Goal: Information Seeking & Learning: Learn about a topic

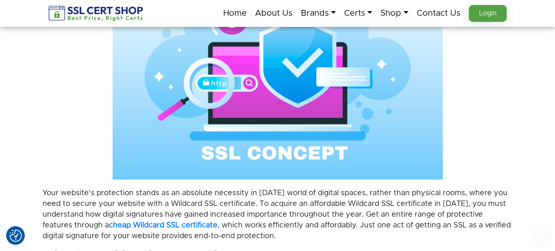
scroll to position [248, 0]
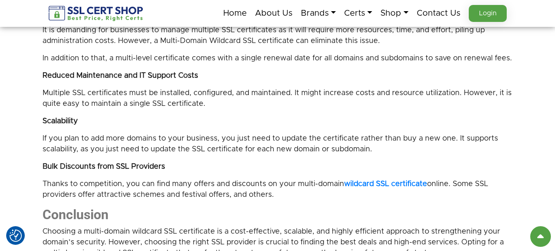
scroll to position [867, 0]
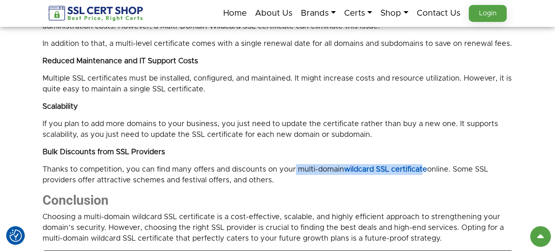
drag, startPoint x: 295, startPoint y: 169, endPoint x: 427, endPoint y: 173, distance: 131.8
click at [427, 173] on p "Thanks to competition, you can find many offers and discounts on your multi-dom…" at bounding box center [278, 174] width 471 height 21
copy p "multi-domain wildcard SSL certificate"
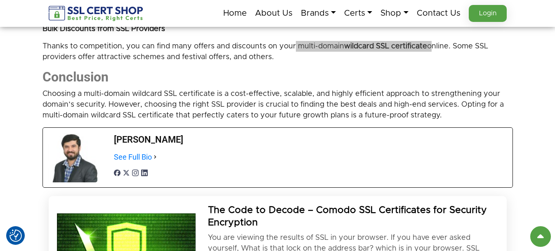
scroll to position [991, 0]
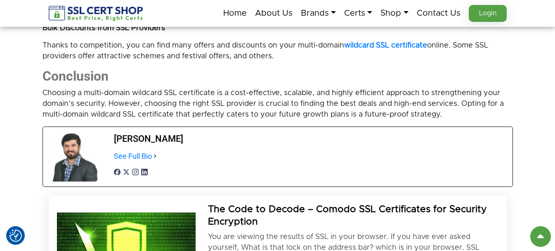
click at [343, 60] on p "Thanks to competition, you can find many offers and discounts on your multi-dom…" at bounding box center [278, 50] width 471 height 21
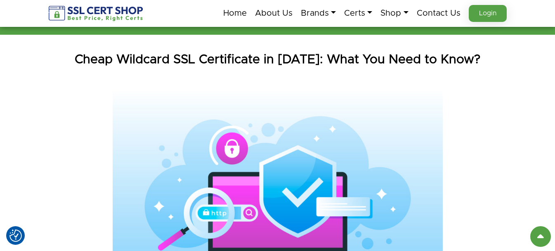
scroll to position [83, 0]
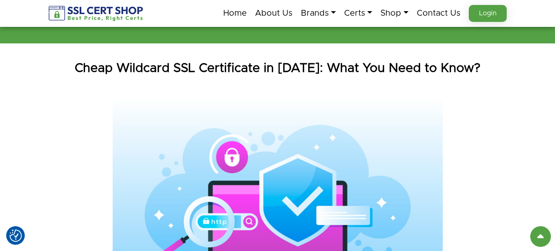
click at [109, 60] on h1 "Cheap Wildcard SSL Certificate in [DATE]: What You Need to Know?" at bounding box center [278, 68] width 471 height 17
click at [109, 60] on h1 "Cheap Wildcard SSL Certificate in 2025: What You Need to Know?" at bounding box center [278, 68] width 471 height 17
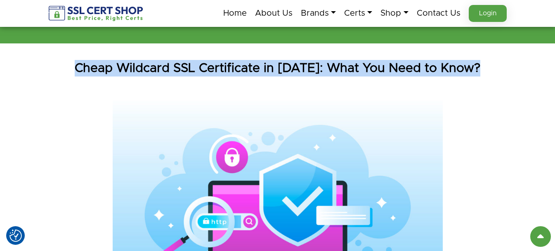
click at [109, 60] on h1 "Cheap Wildcard SSL Certificate in 2025: What You Need to Know?" at bounding box center [278, 68] width 471 height 17
copy div "Cheap Wildcard SSL Certificate in 2025: What You Need to Know?"
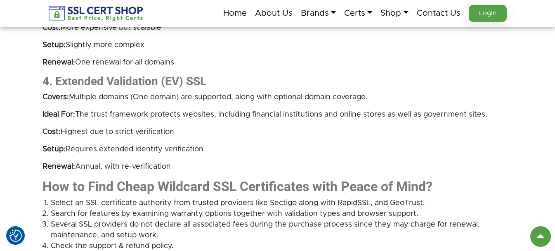
scroll to position [1445, 0]
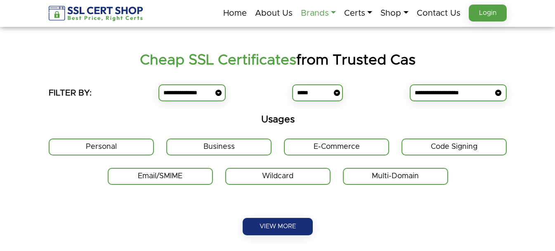
click at [322, 14] on link "Brands" at bounding box center [318, 13] width 35 height 17
click at [317, 16] on link "Brands" at bounding box center [318, 13] width 35 height 17
click at [327, 13] on link "Brands" at bounding box center [318, 13] width 35 height 17
click at [329, 13] on link "Brands" at bounding box center [318, 13] width 35 height 17
click at [319, 12] on link "Brands" at bounding box center [318, 13] width 35 height 17
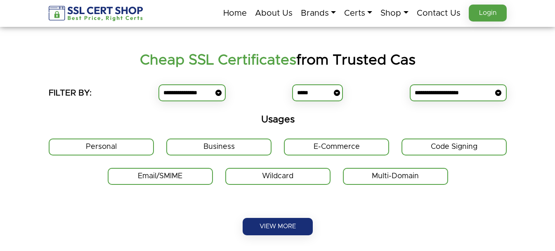
click at [278, 27] on section "Comodo Positive SSL is among the most affordable private certificate for encryp…" at bounding box center [277, 39] width 555 height 25
click at [303, 13] on link "Brands" at bounding box center [318, 13] width 35 height 17
click at [340, 10] on li "Certs Standard Domain SSL Comodo Positive SSL Certificate Sectigo Positive SSL …" at bounding box center [358, 13] width 36 height 17
click at [328, 11] on link "Brands" at bounding box center [318, 13] width 35 height 17
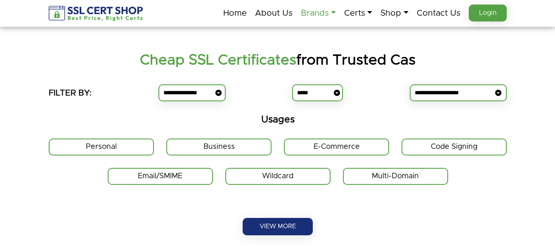
click at [328, 11] on link "Brands" at bounding box center [318, 13] width 35 height 17
click at [235, 19] on link "Home" at bounding box center [235, 13] width 24 height 17
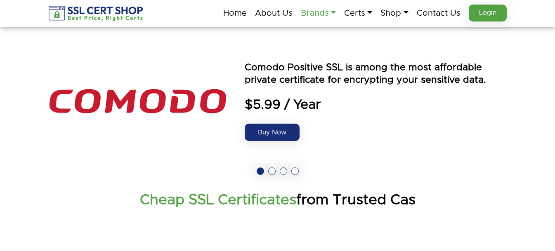
click at [320, 9] on link "Brands" at bounding box center [318, 13] width 35 height 17
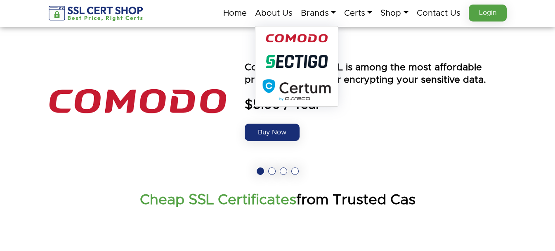
click at [296, 85] on img at bounding box center [297, 89] width 68 height 21
